Goal: Check status

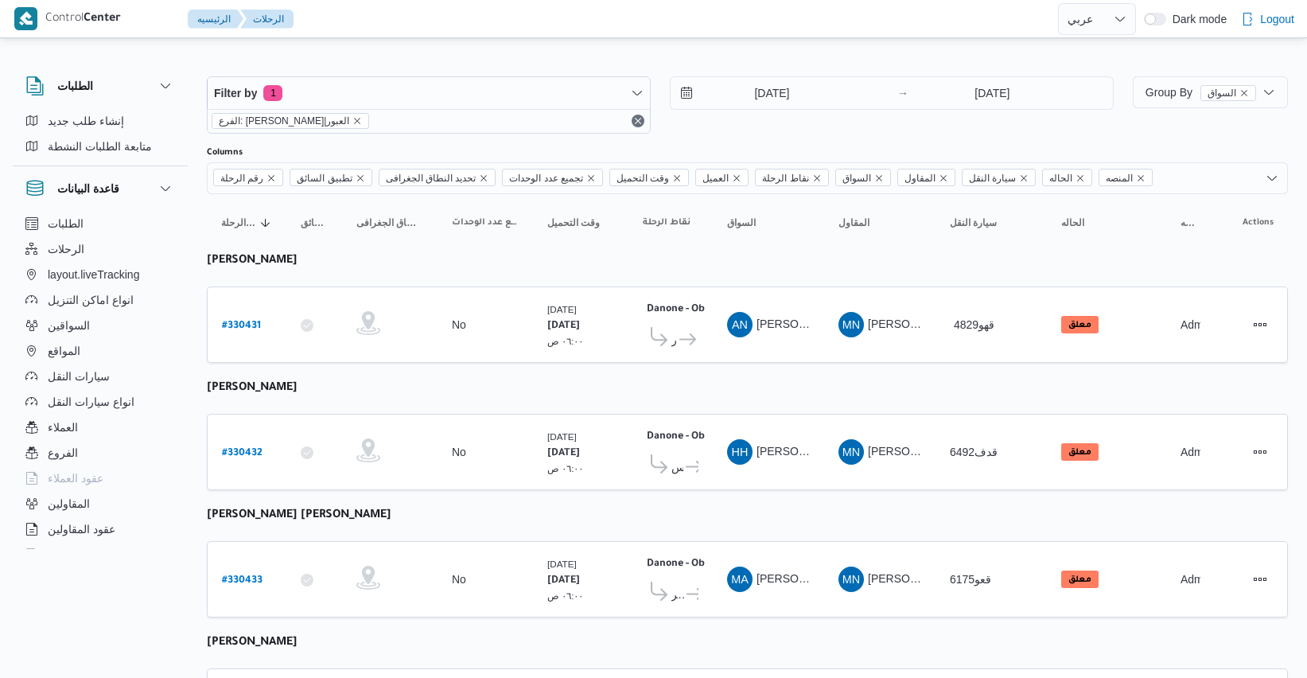
select select "ar"
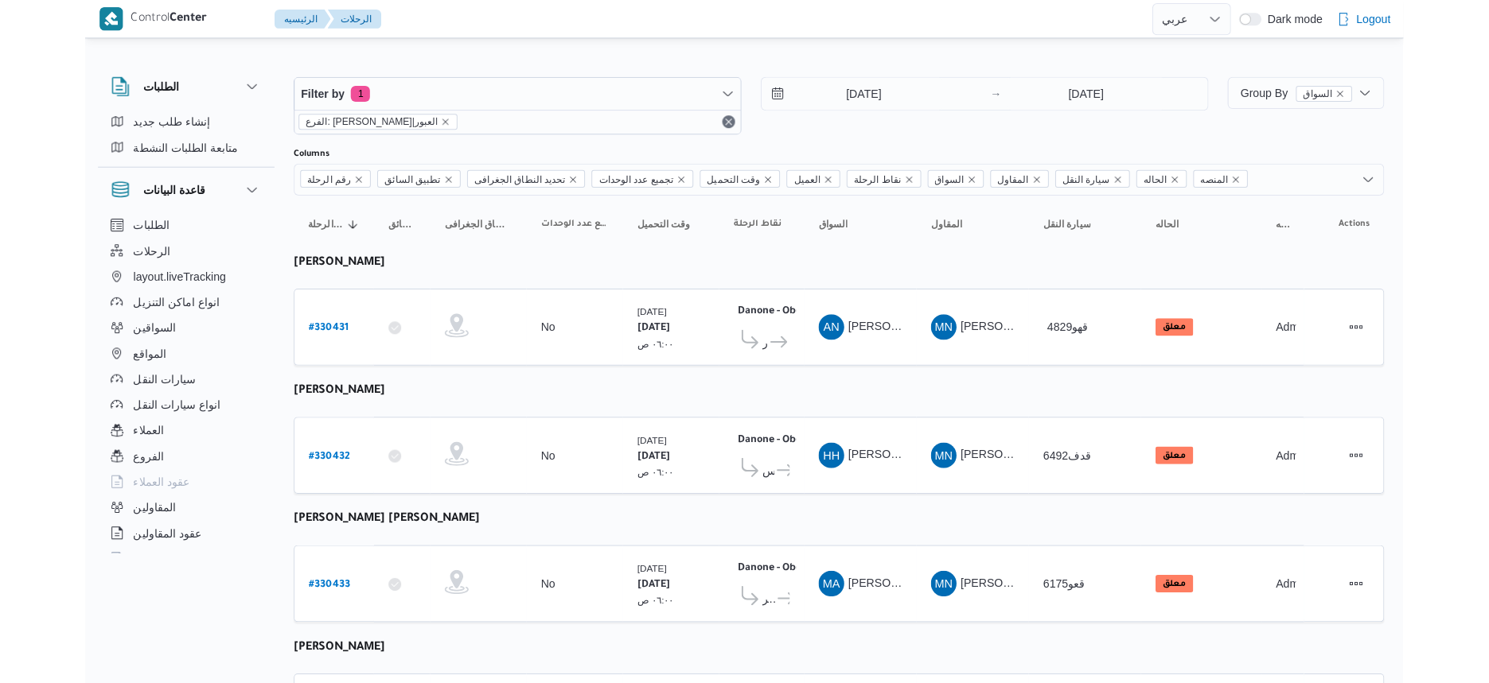
scroll to position [483, 0]
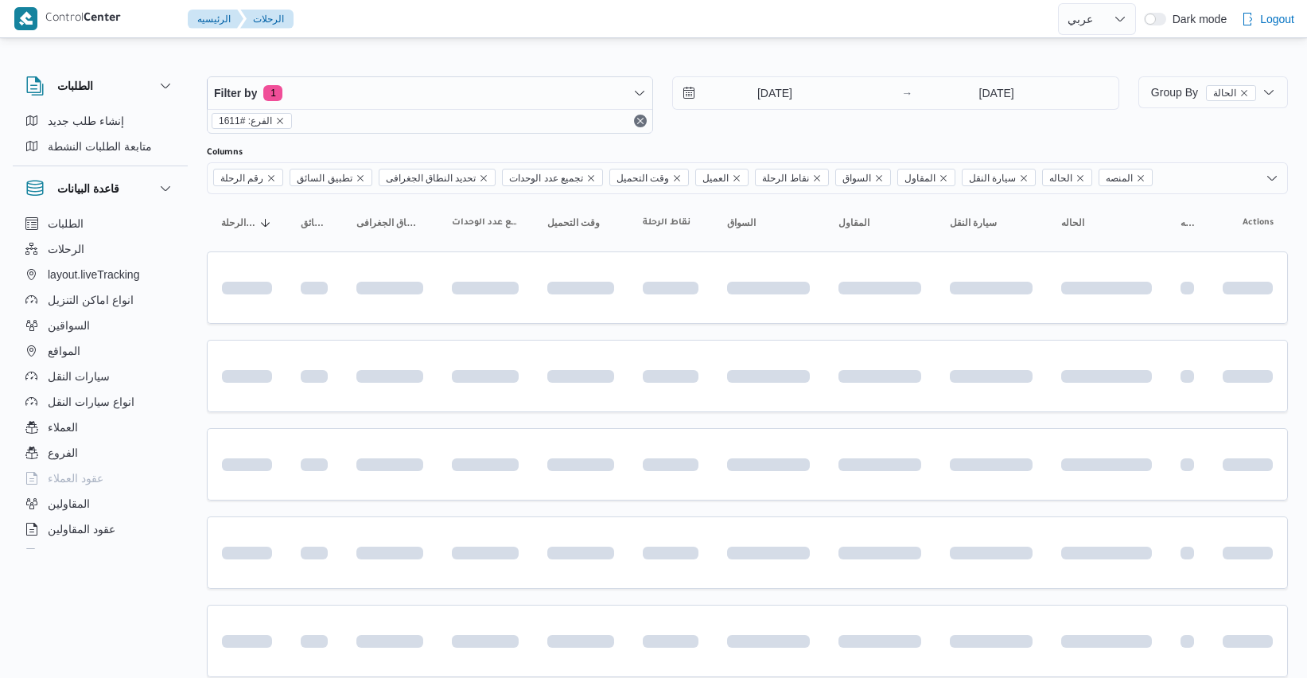
select select "ar"
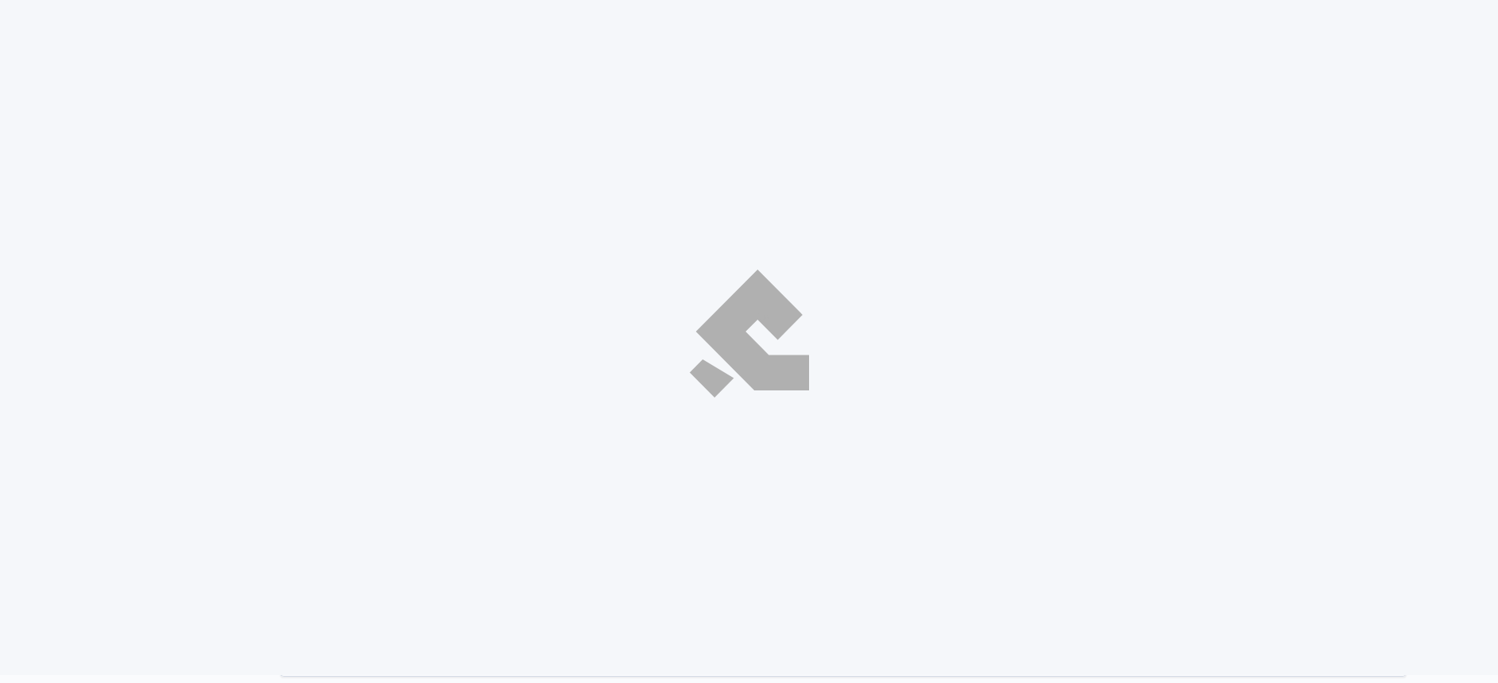
select select "ar"
